Goal: Information Seeking & Learning: Compare options

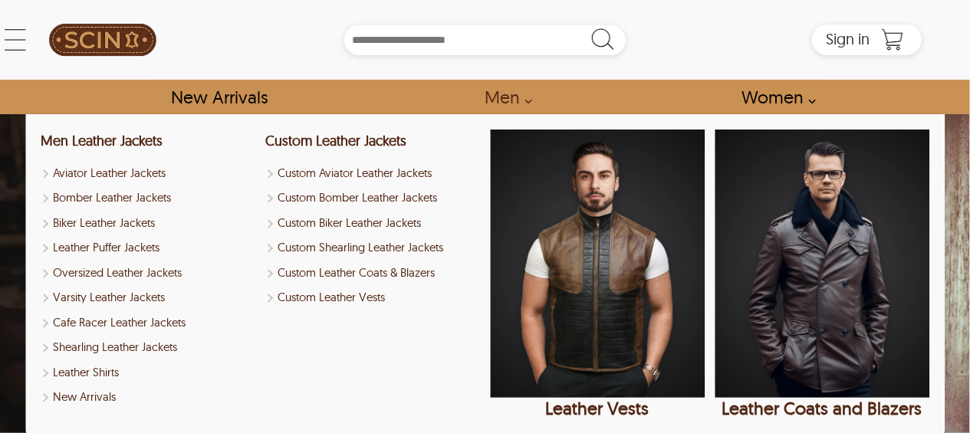
click at [520, 96] on link "Men" at bounding box center [505, 97] width 74 height 35
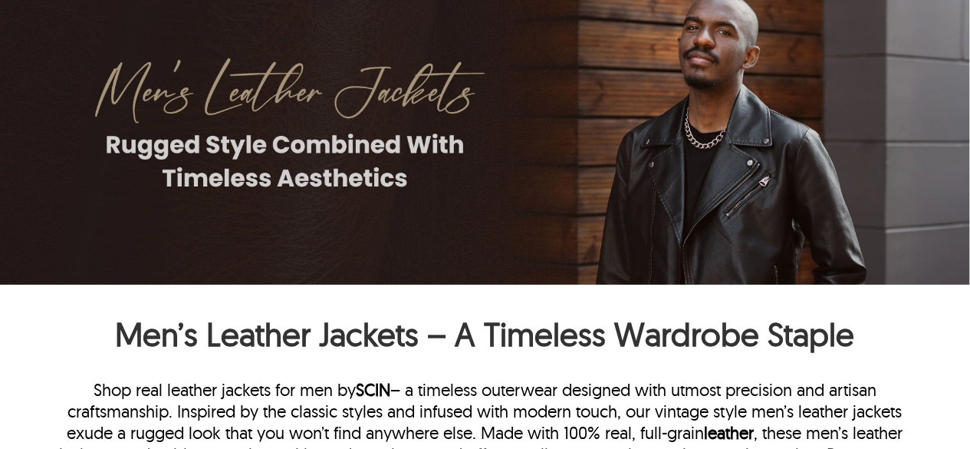
scroll to position [690, 0]
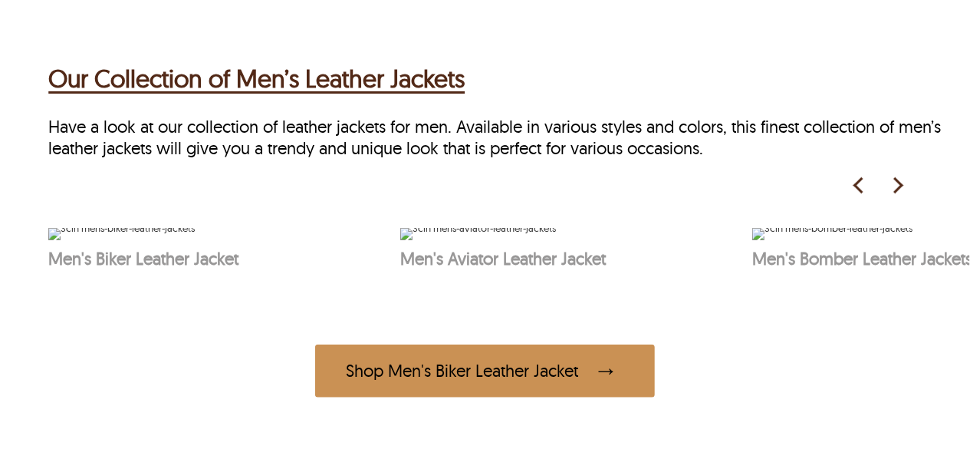
click at [907, 189] on img at bounding box center [897, 185] width 23 height 23
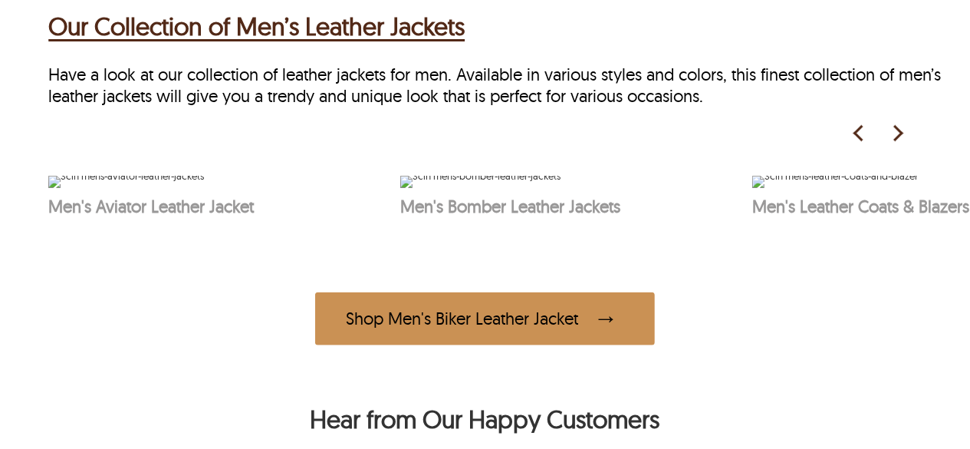
scroll to position [767, 0]
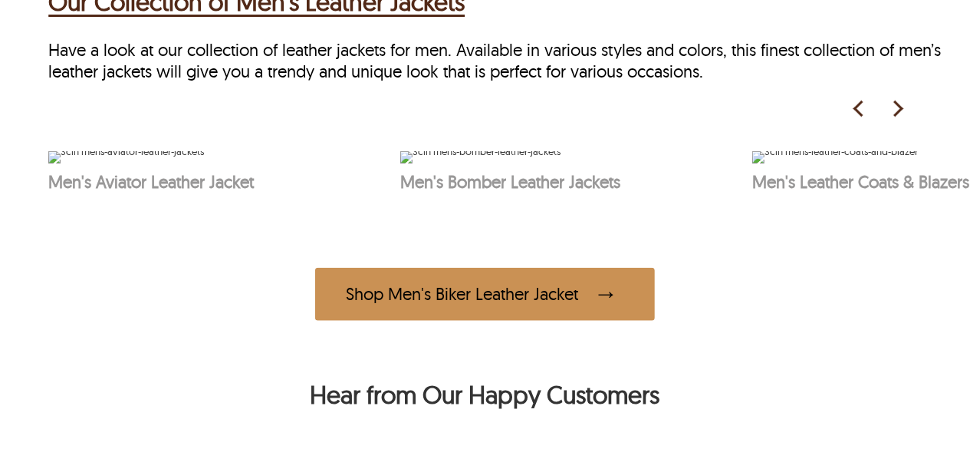
click at [900, 105] on img at bounding box center [897, 108] width 23 height 23
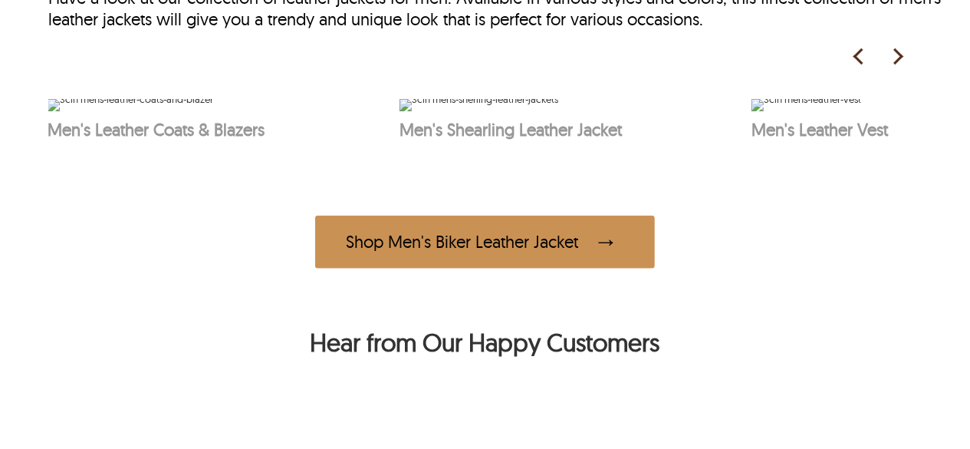
scroll to position [844, 0]
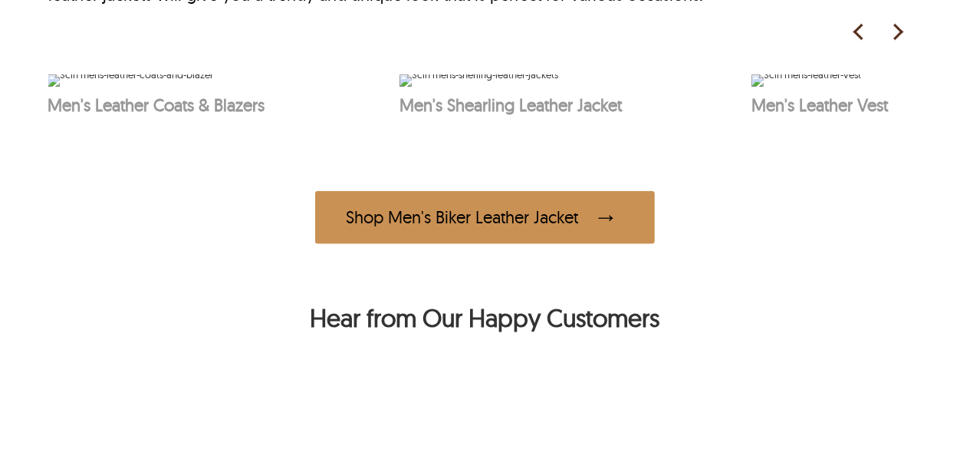
click at [894, 21] on img at bounding box center [897, 32] width 23 height 23
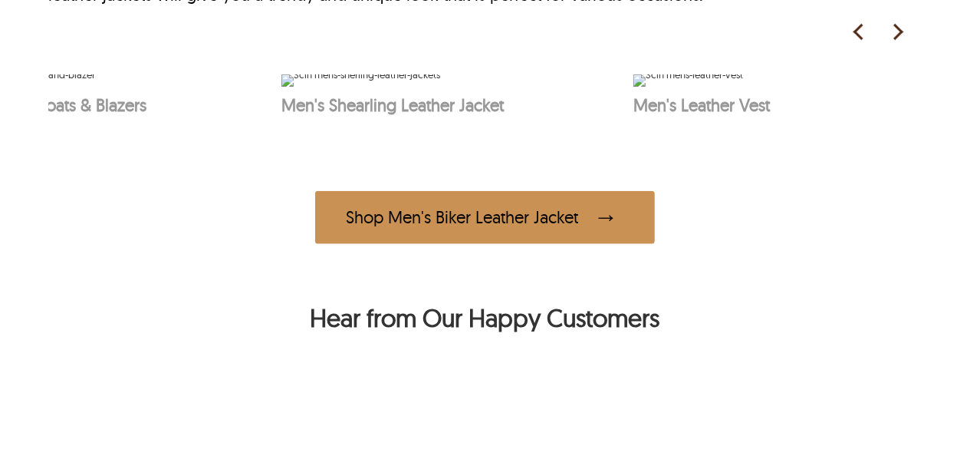
click at [894, 21] on img at bounding box center [897, 32] width 23 height 23
click at [858, 30] on img at bounding box center [859, 32] width 23 height 23
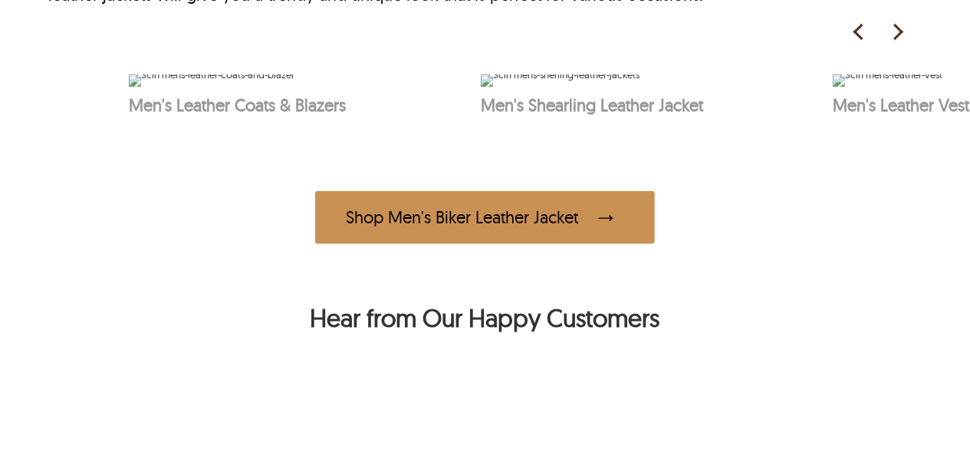
click at [858, 30] on img at bounding box center [859, 32] width 23 height 23
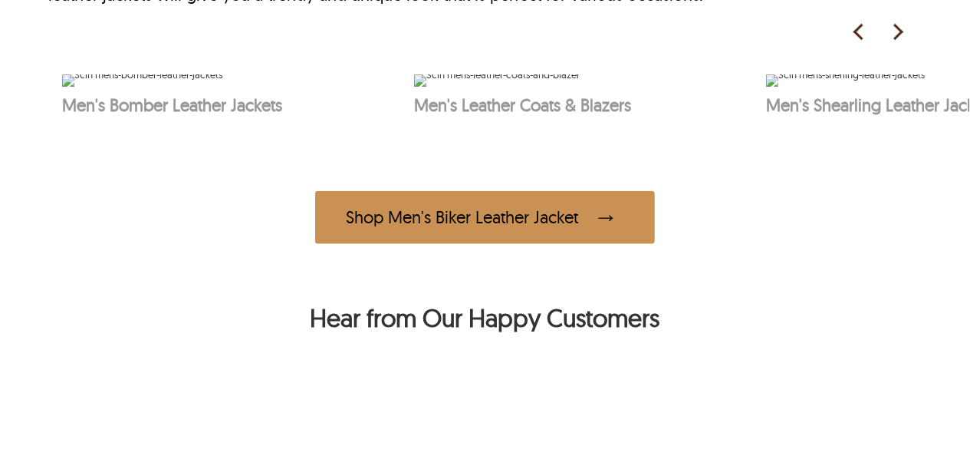
click at [858, 30] on img at bounding box center [859, 32] width 23 height 23
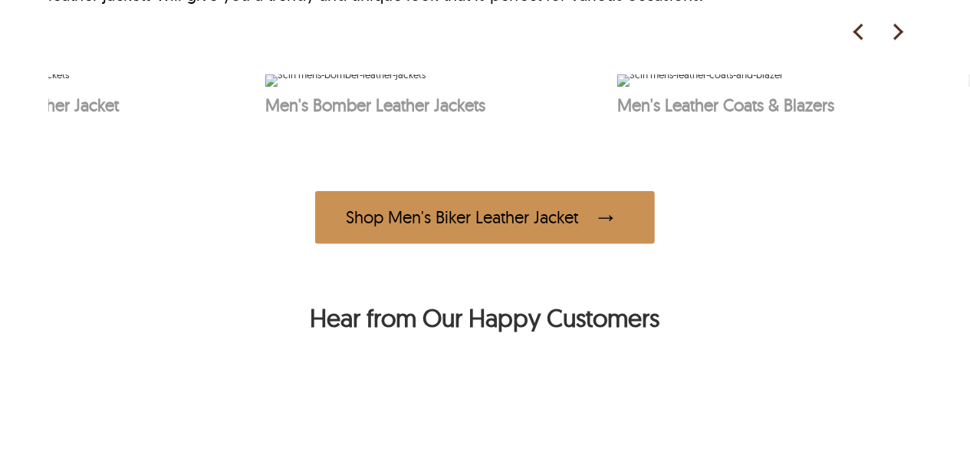
click at [858, 30] on img at bounding box center [859, 32] width 23 height 23
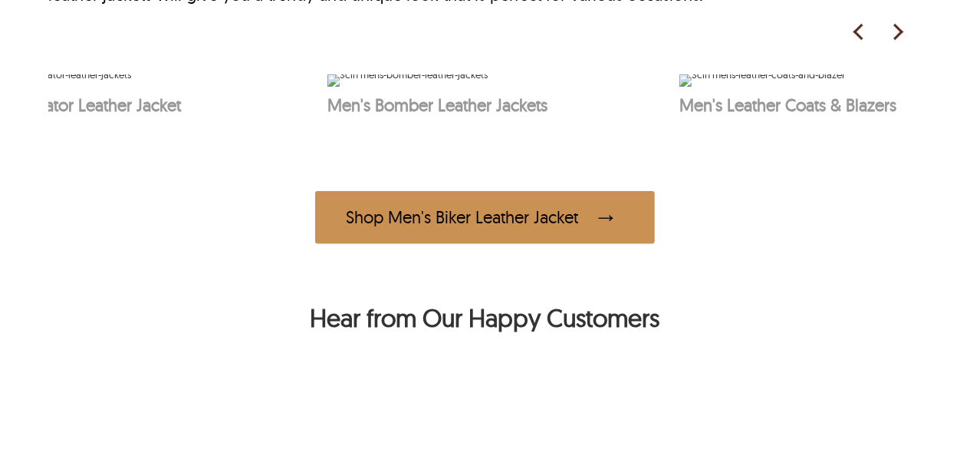
click at [858, 30] on img at bounding box center [859, 32] width 23 height 23
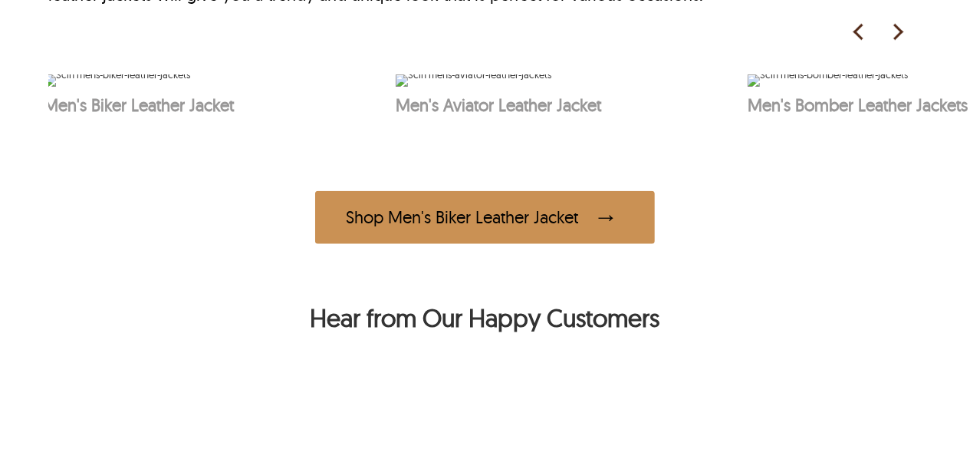
click at [858, 30] on img at bounding box center [859, 32] width 23 height 23
click at [824, 87] on img at bounding box center [833, 80] width 160 height 12
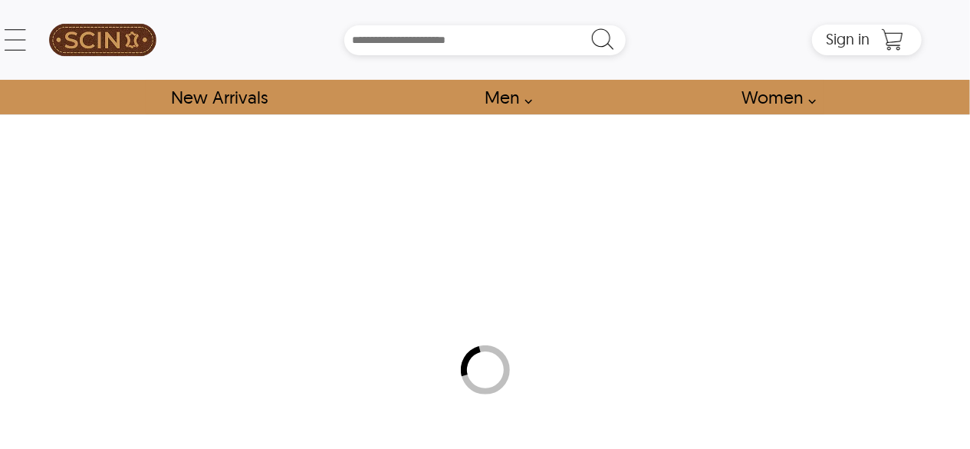
select select "********"
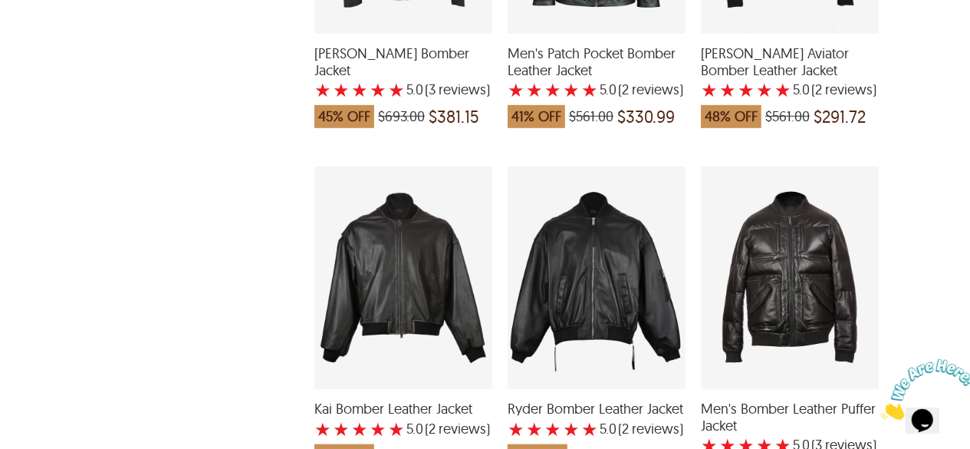
scroll to position [3222, 0]
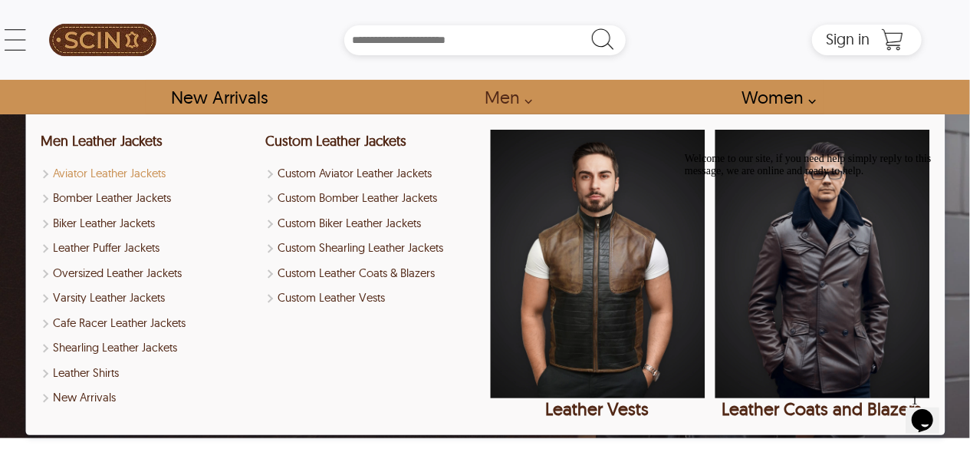
click at [147, 171] on link "Aviator Leather Jackets" at bounding box center [148, 174] width 215 height 18
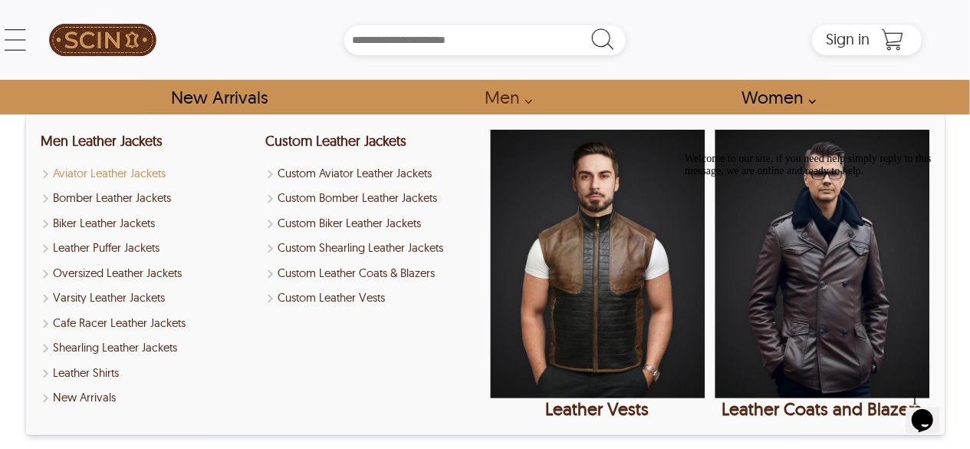
select select "********"
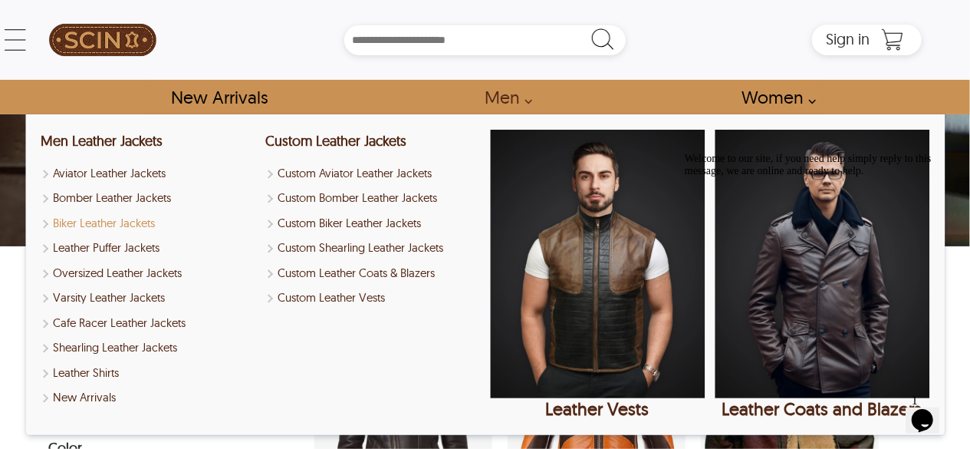
click at [123, 222] on link "Biker Leather Jackets" at bounding box center [148, 224] width 215 height 18
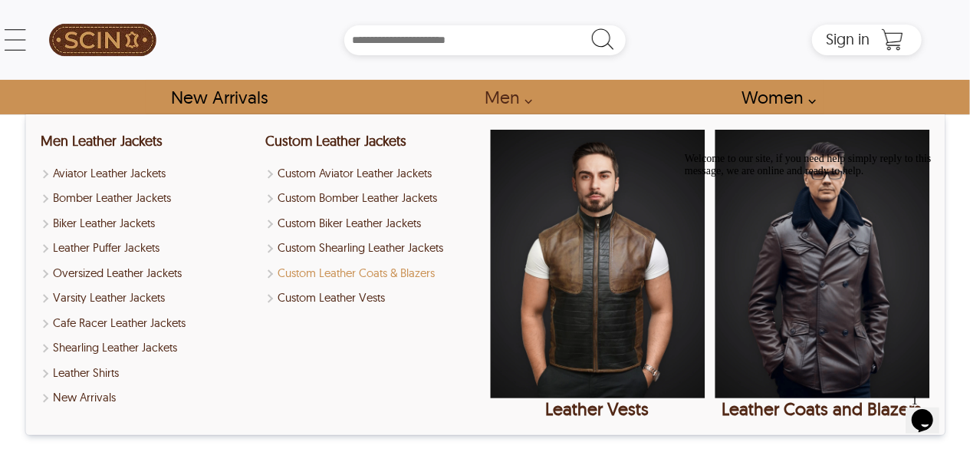
select select "********"
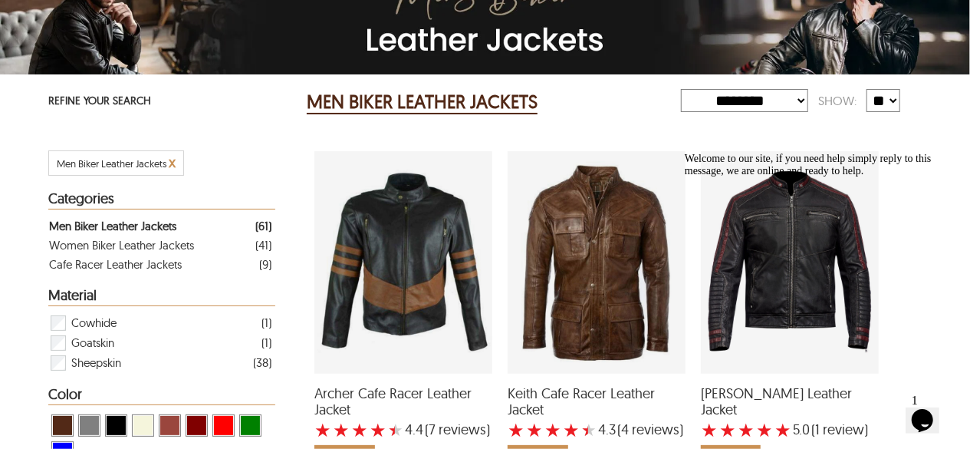
scroll to position [230, 0]
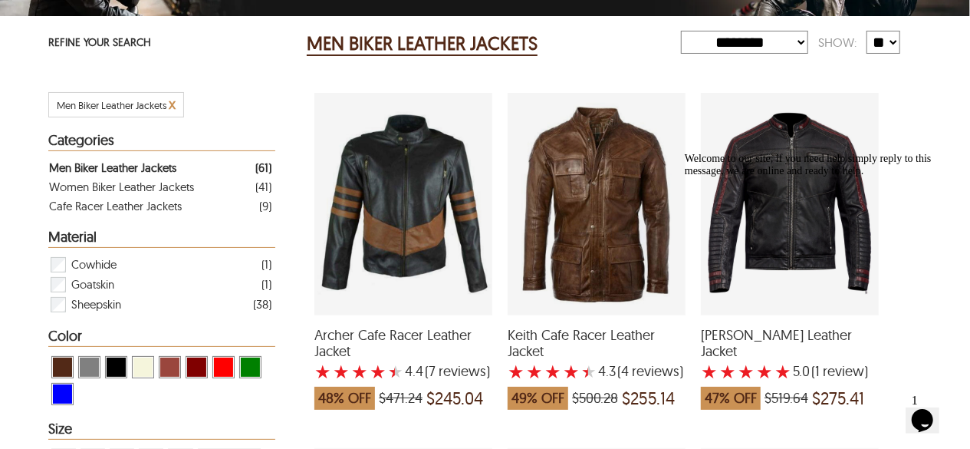
click at [684, 152] on icon "Chat attention grabber" at bounding box center [684, 152] width 0 height 0
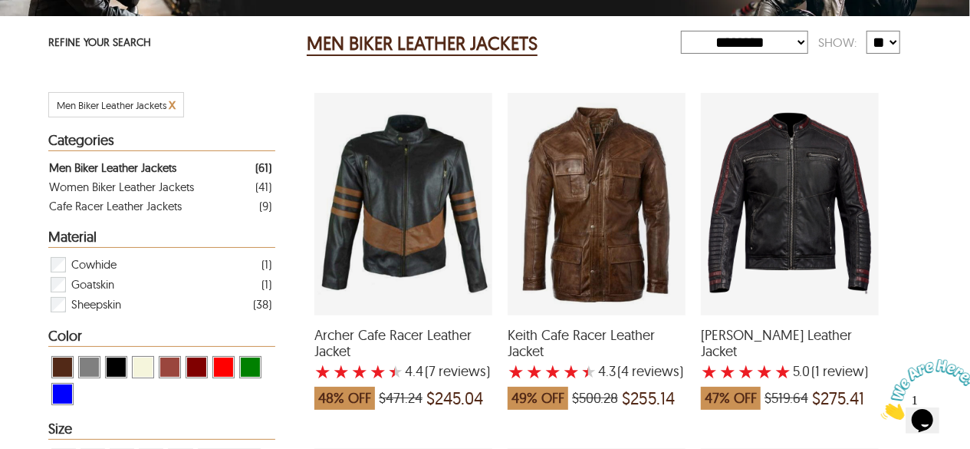
click at [881, 408] on icon "Close" at bounding box center [881, 414] width 0 height 13
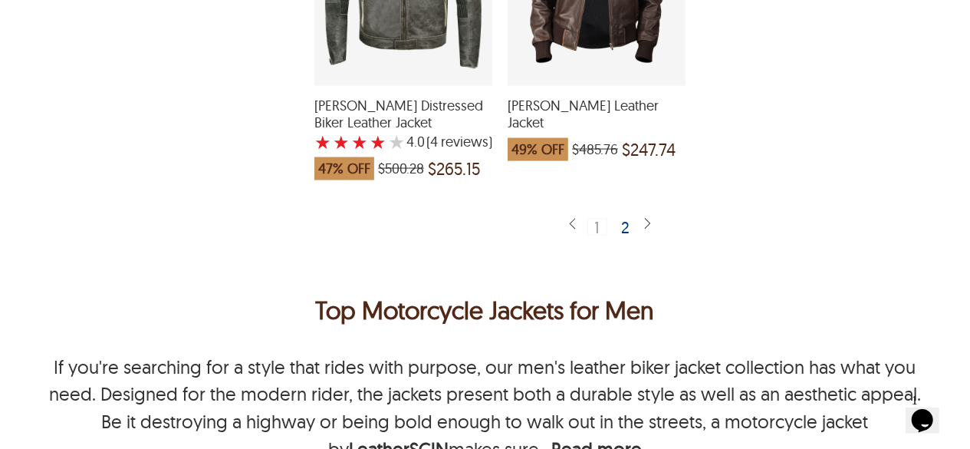
scroll to position [4066, 0]
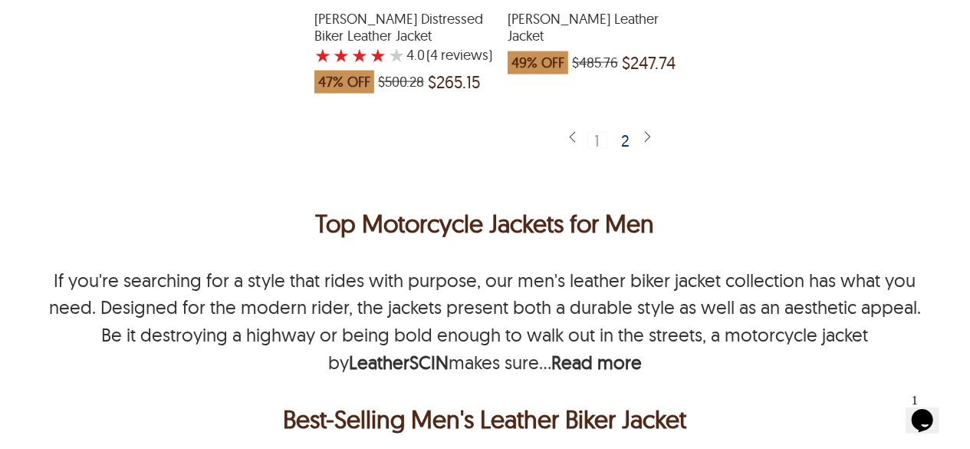
click at [638, 123] on div "1 2" at bounding box center [613, 140] width 58 height 35
click at [627, 132] on div "2" at bounding box center [626, 139] width 22 height 15
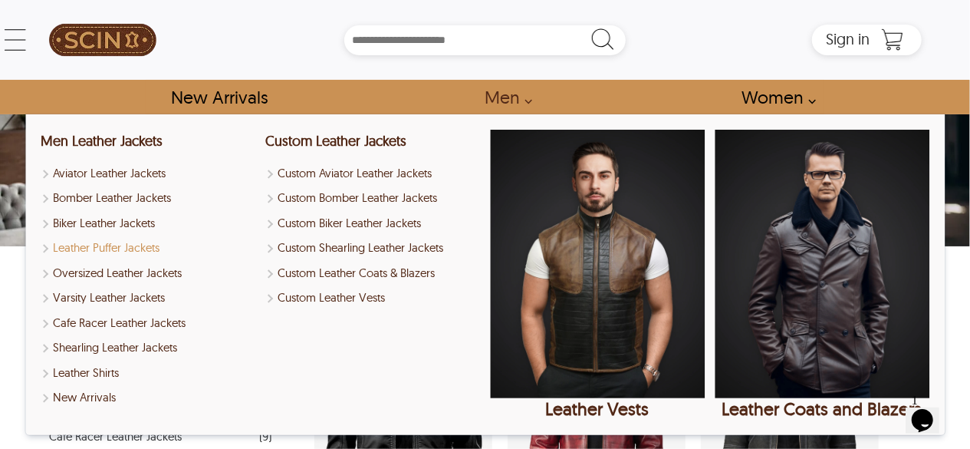
click at [150, 247] on link "Leather Puffer Jackets" at bounding box center [148, 248] width 215 height 18
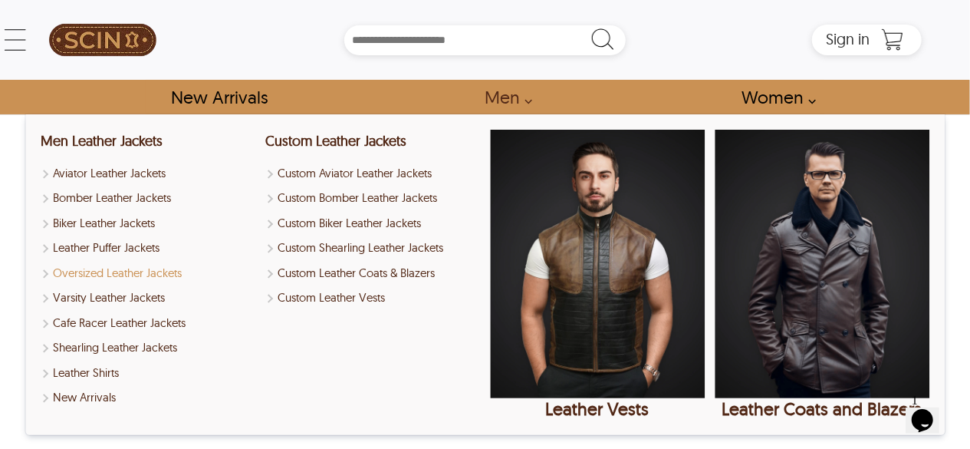
select select "********"
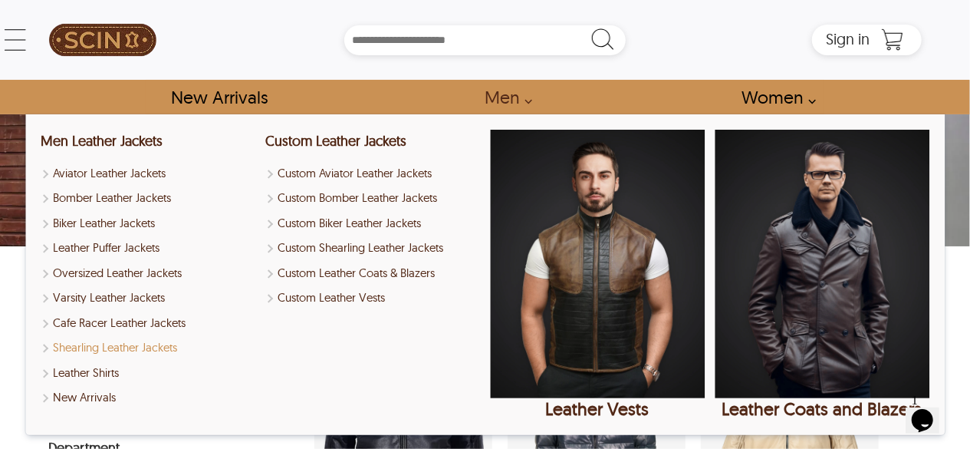
click at [131, 344] on link "Shearling Leather Jackets" at bounding box center [148, 348] width 215 height 18
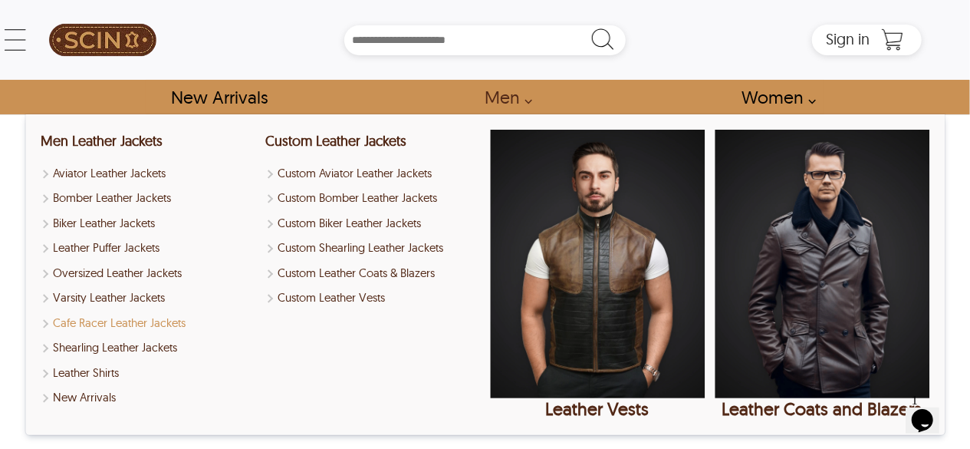
select select "********"
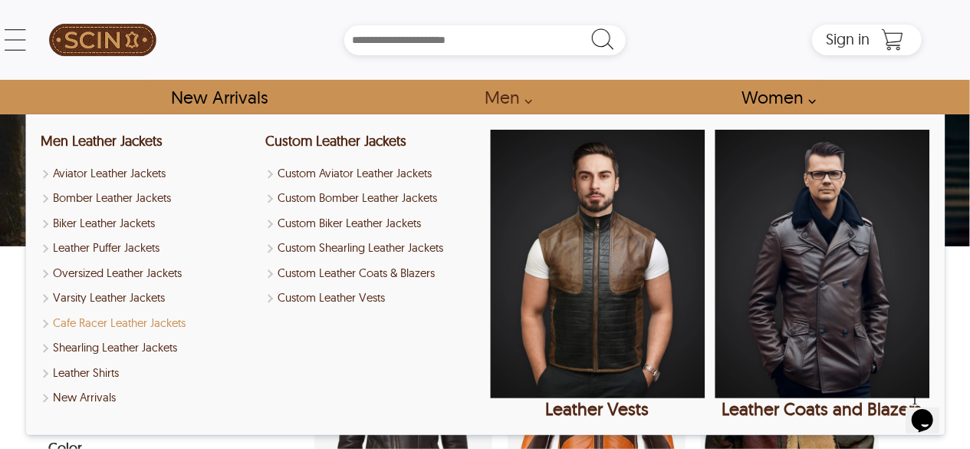
click at [172, 318] on link "Cafe Racer Leather Jackets" at bounding box center [148, 324] width 215 height 18
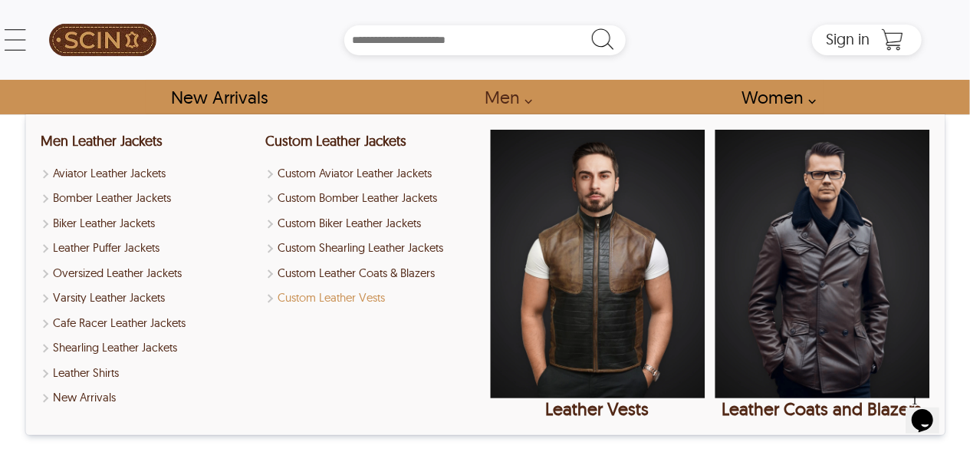
select select "********"
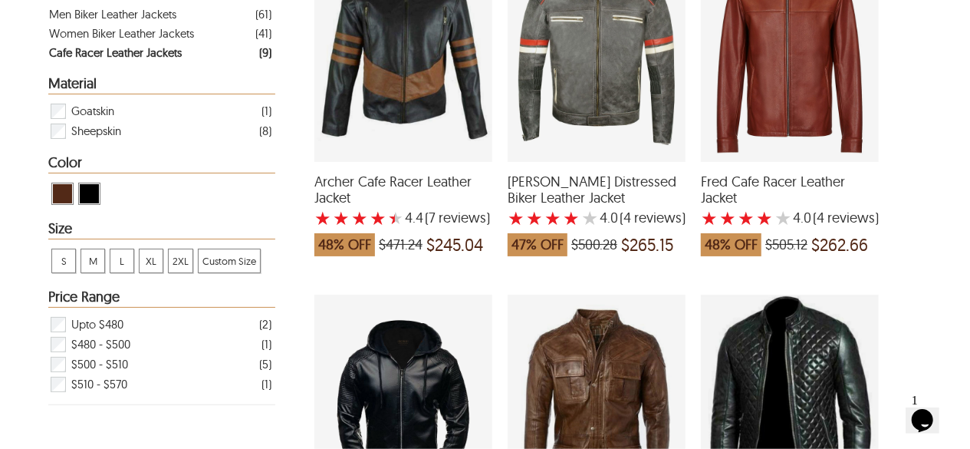
scroll to position [384, 0]
